Goal: Information Seeking & Learning: Learn about a topic

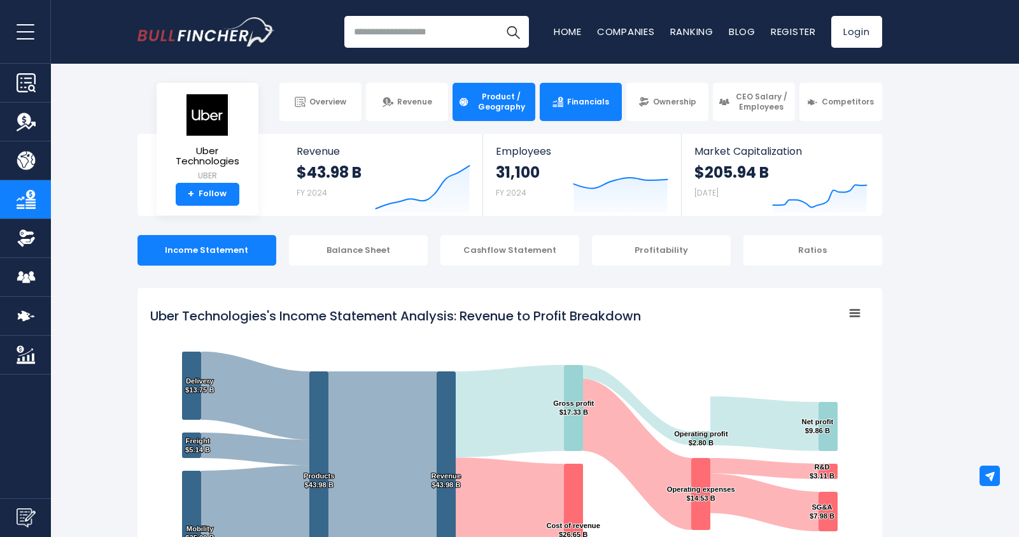
click at [493, 106] on span "Product / Geography" at bounding box center [501, 102] width 56 height 20
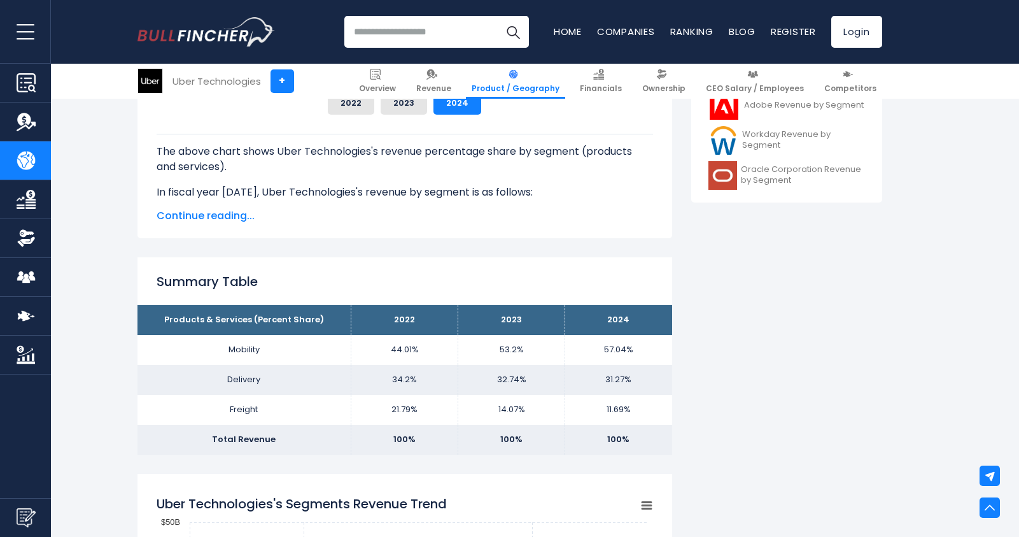
scroll to position [446, 0]
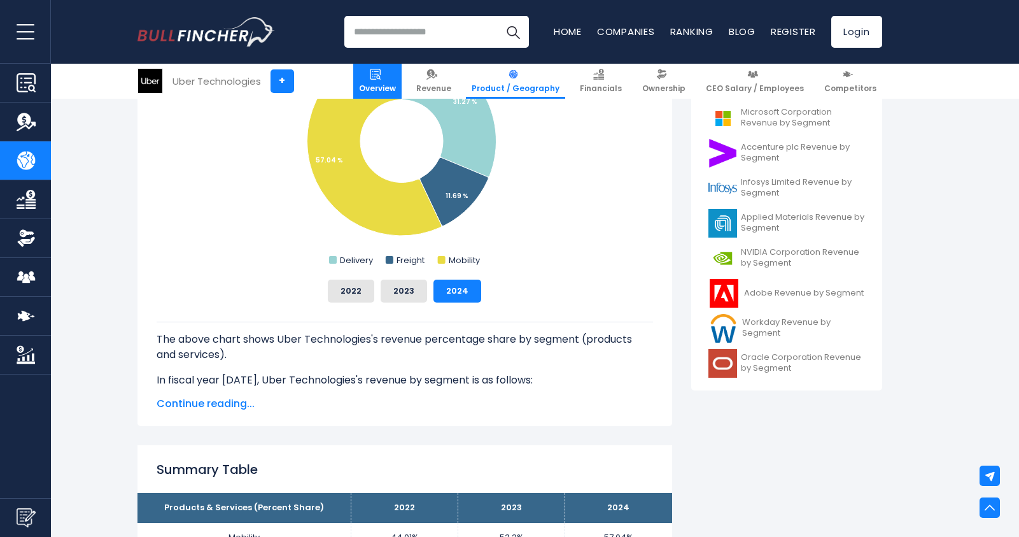
click at [402, 79] on link "Overview" at bounding box center [377, 81] width 48 height 35
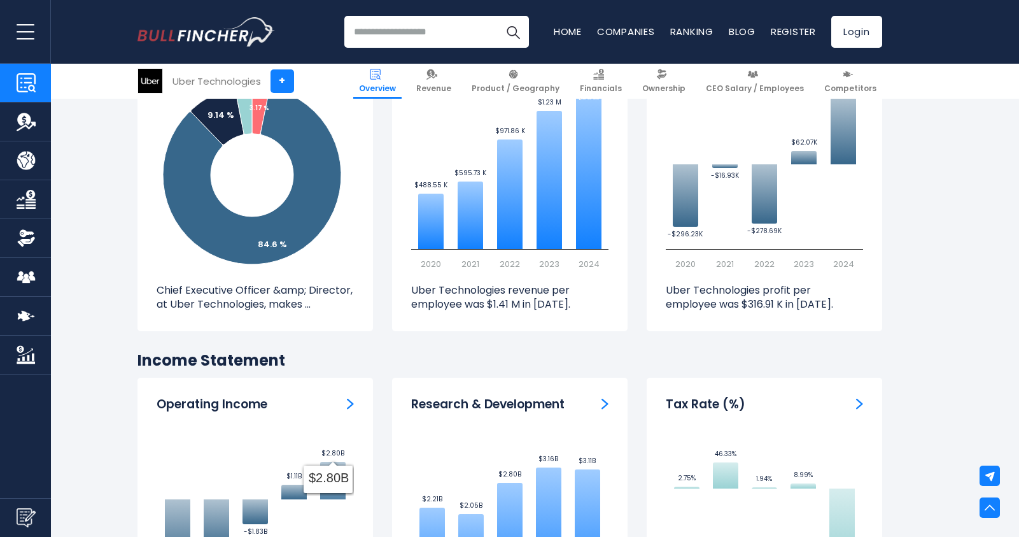
scroll to position [1592, 0]
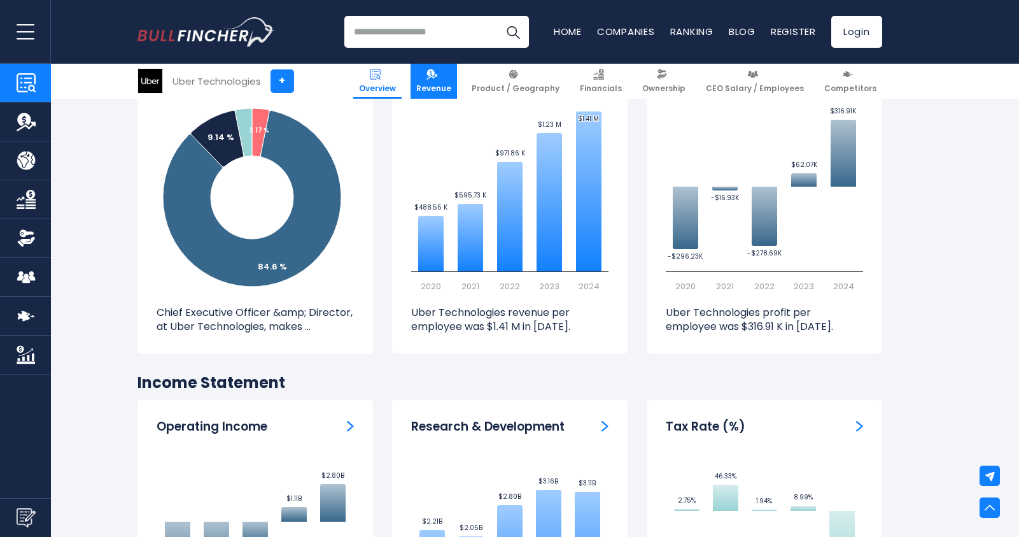
click at [457, 80] on link "Revenue" at bounding box center [434, 81] width 46 height 35
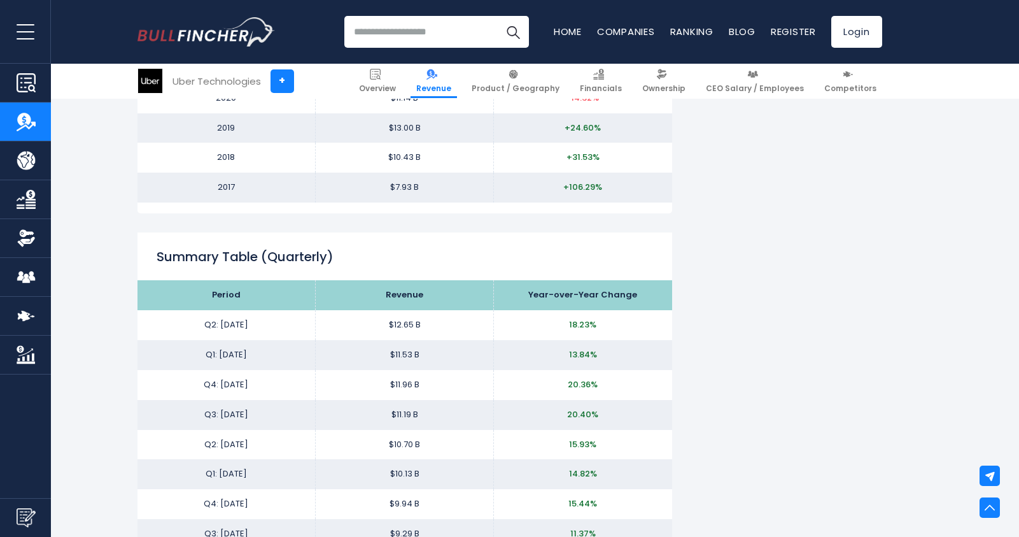
scroll to position [1273, 0]
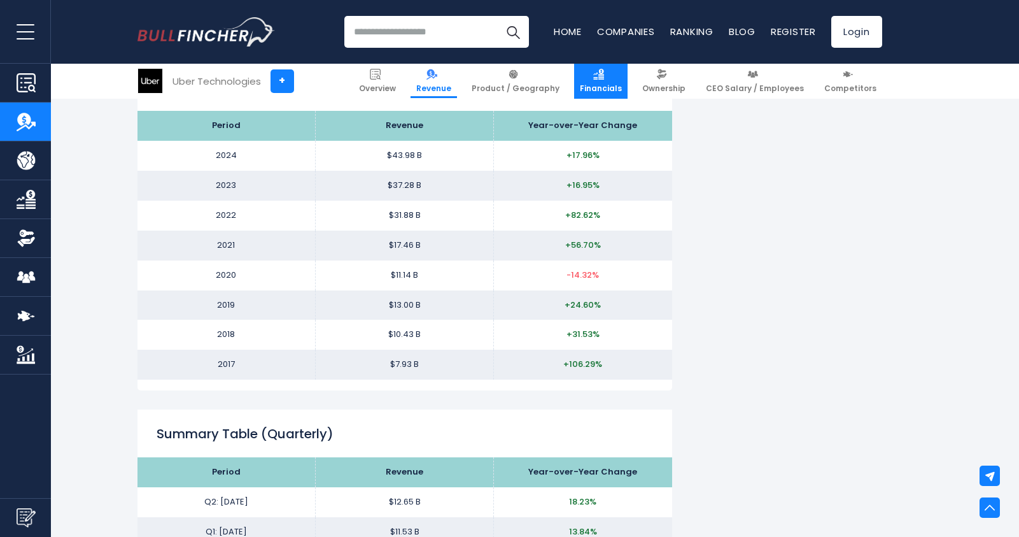
click at [605, 85] on span "Financials" at bounding box center [601, 88] width 42 height 10
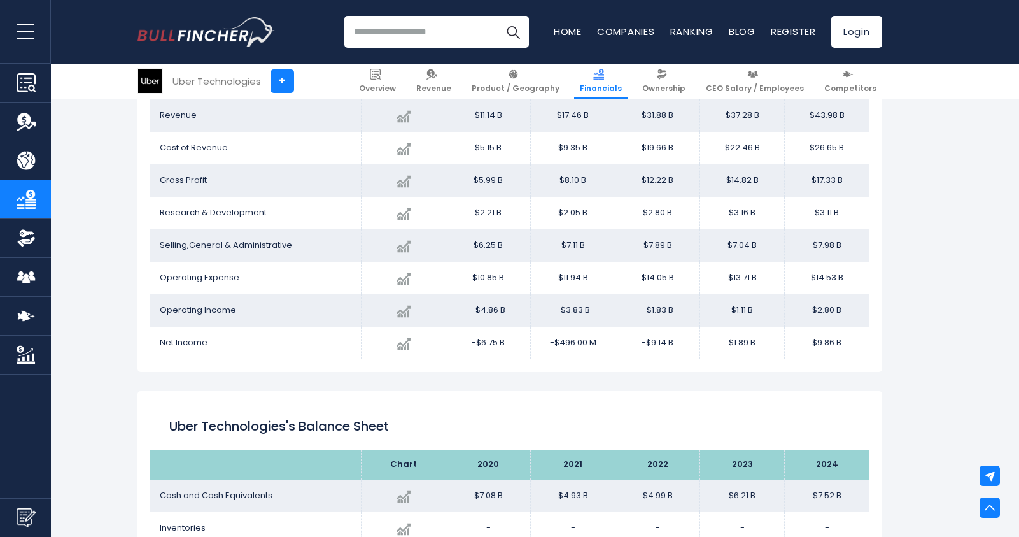
scroll to position [753, 0]
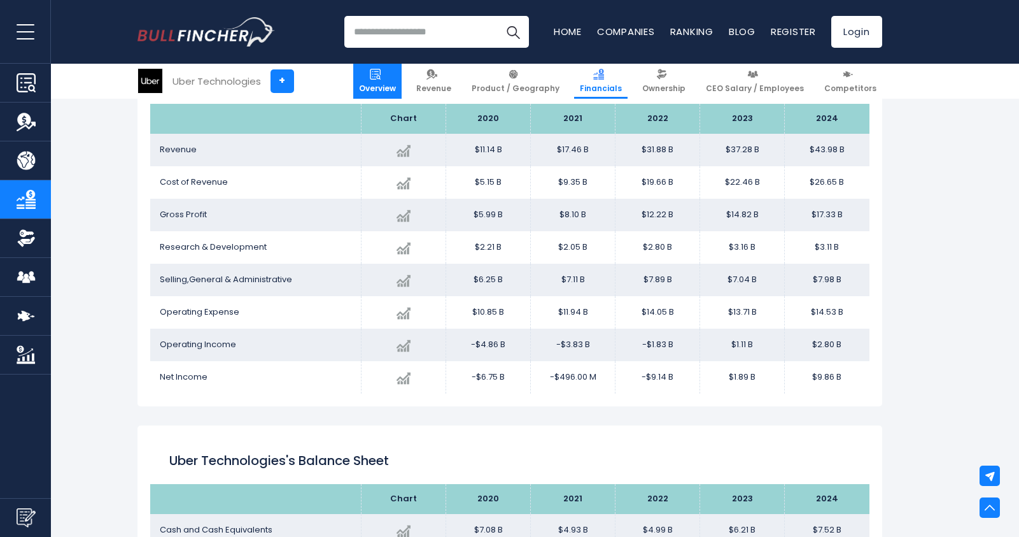
click at [402, 73] on link "Overview" at bounding box center [377, 81] width 48 height 35
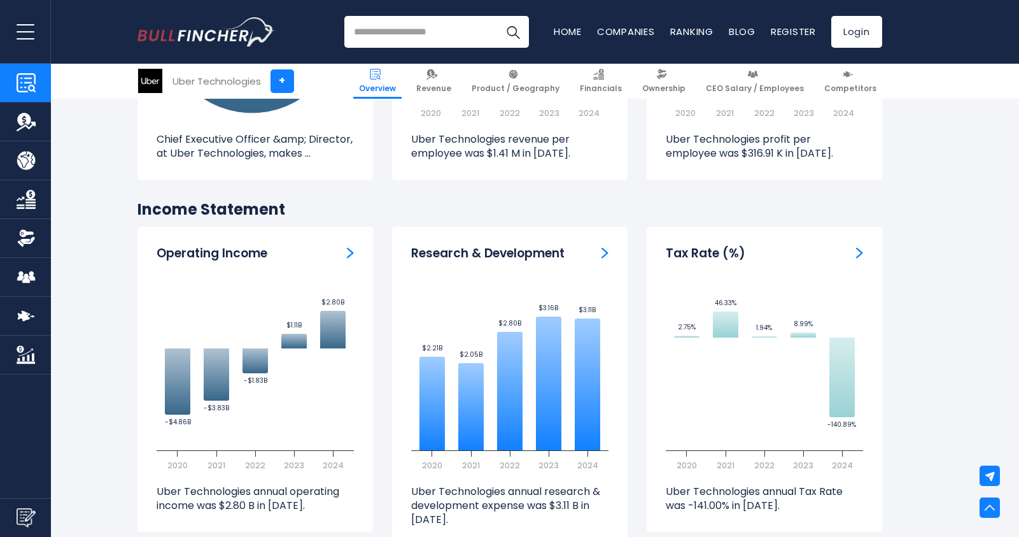
scroll to position [1783, 0]
